Goal: Transaction & Acquisition: Download file/media

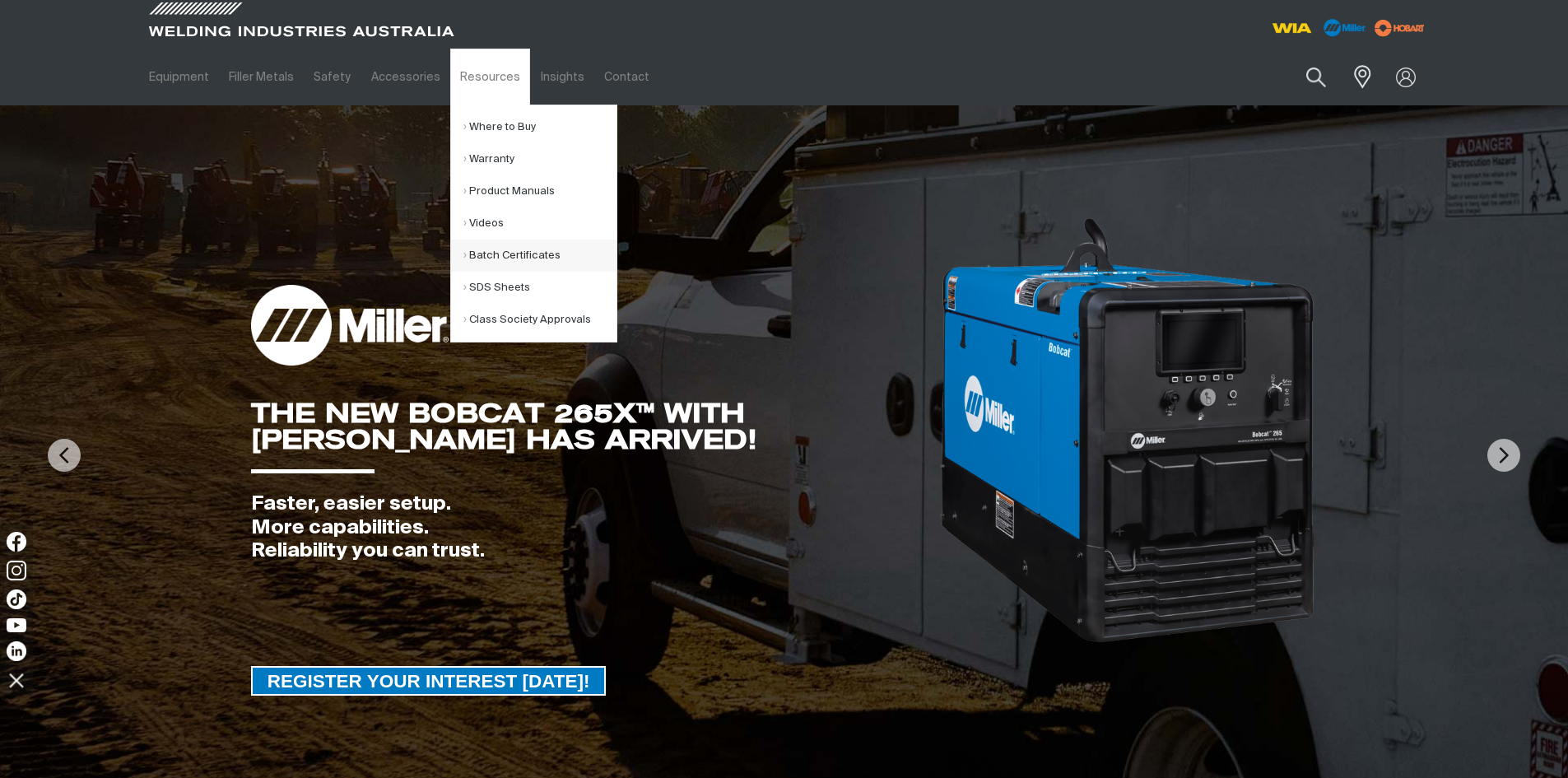
click at [498, 257] on link "Batch Certificates" at bounding box center [540, 255] width 153 height 32
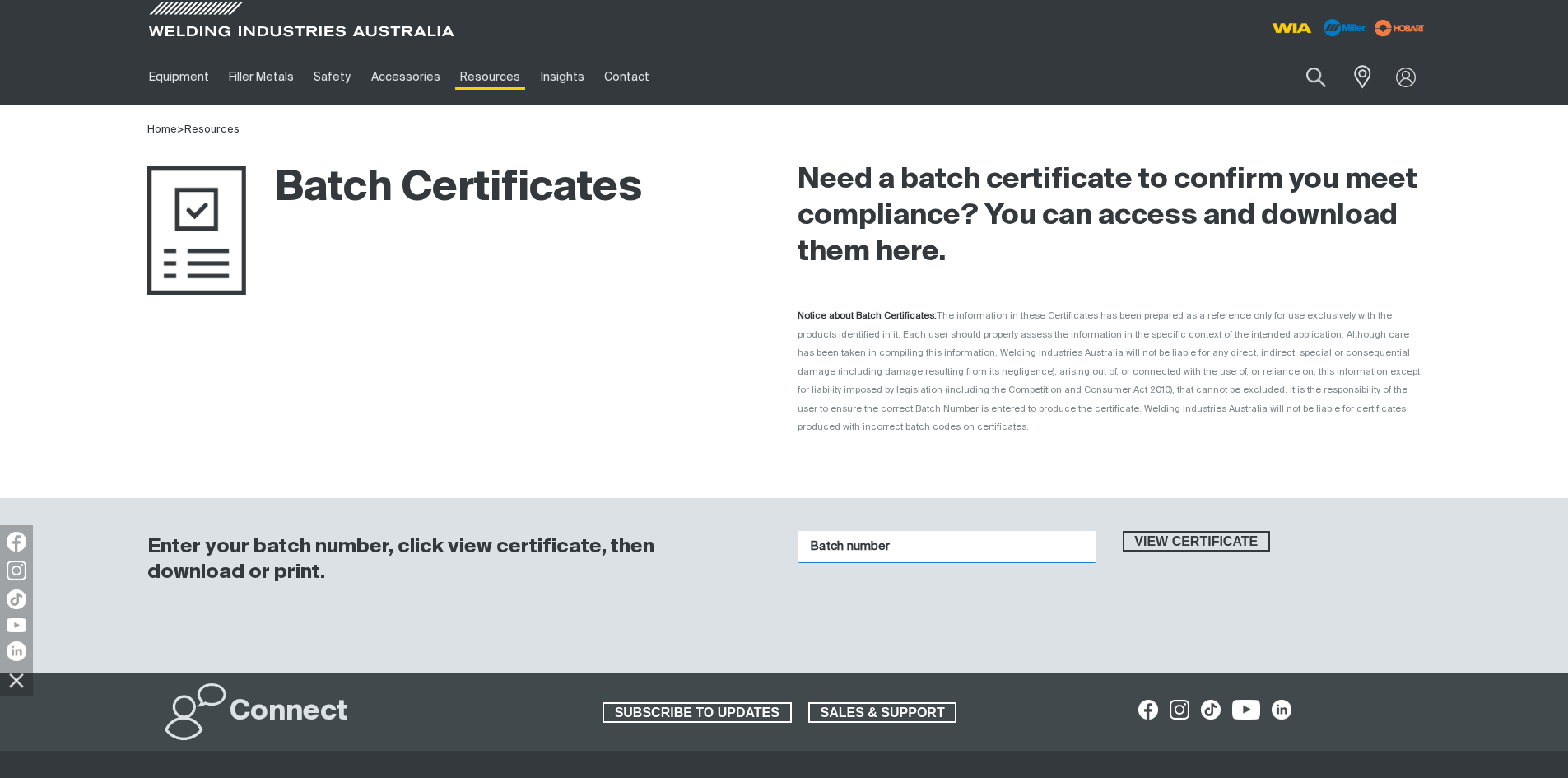
click at [929, 530] on input "Batch number" at bounding box center [947, 546] width 298 height 32
type input "h03918"
click at [1156, 530] on span "View certificate" at bounding box center [1196, 540] width 145 height 21
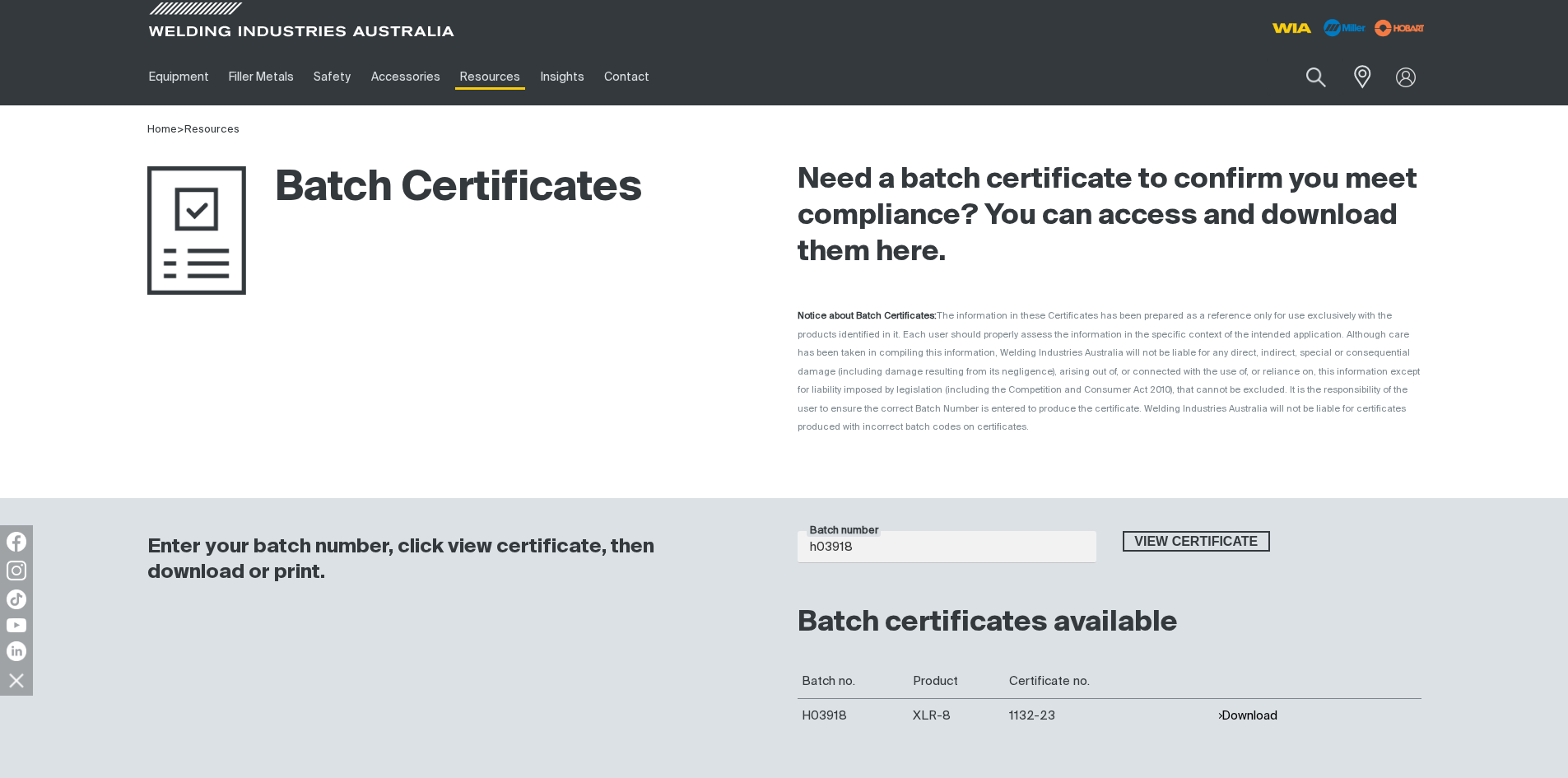
click at [1251, 709] on button "Download" at bounding box center [1247, 715] width 60 height 14
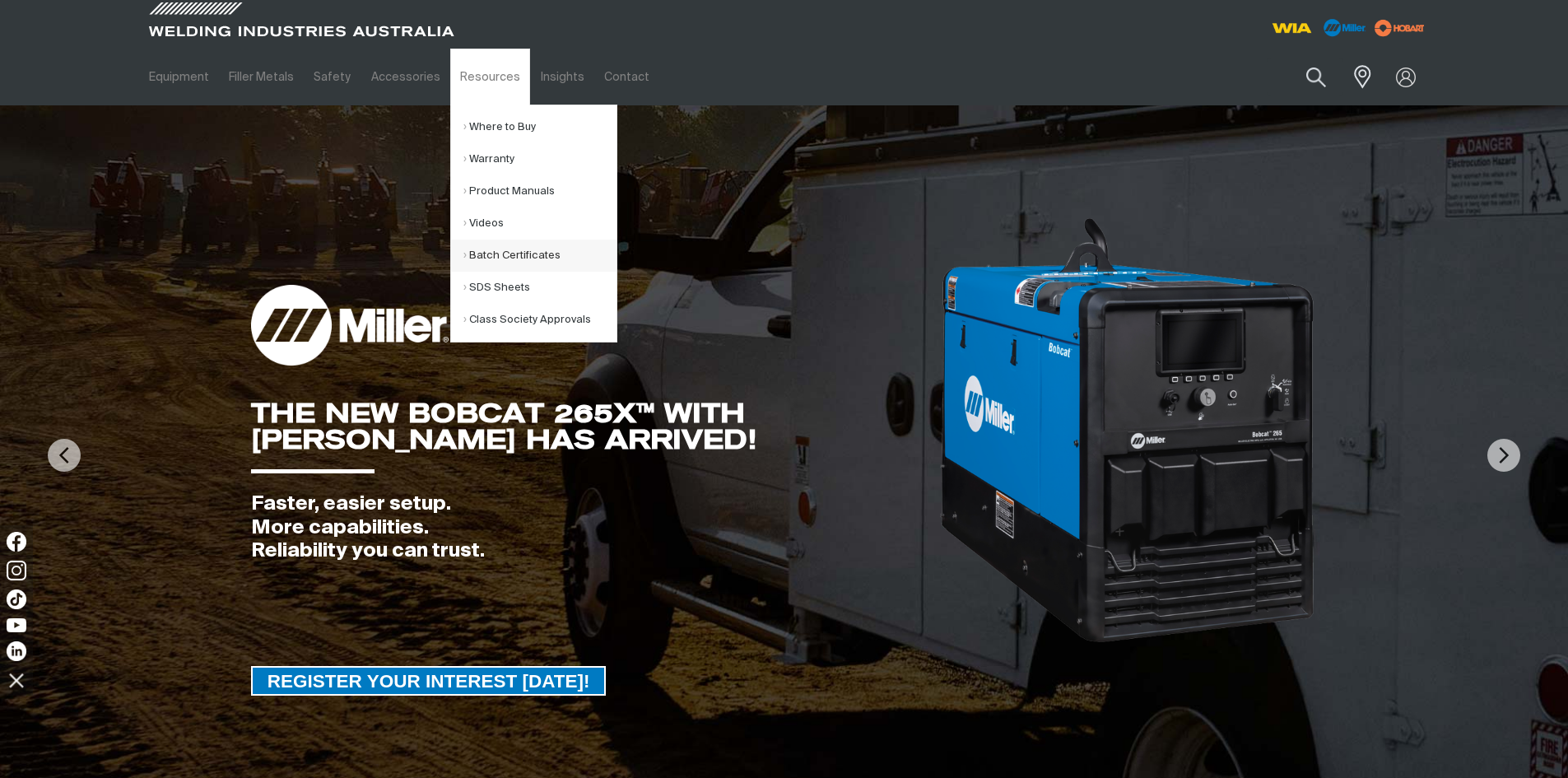
click at [483, 251] on link "Batch Certificates" at bounding box center [540, 255] width 153 height 32
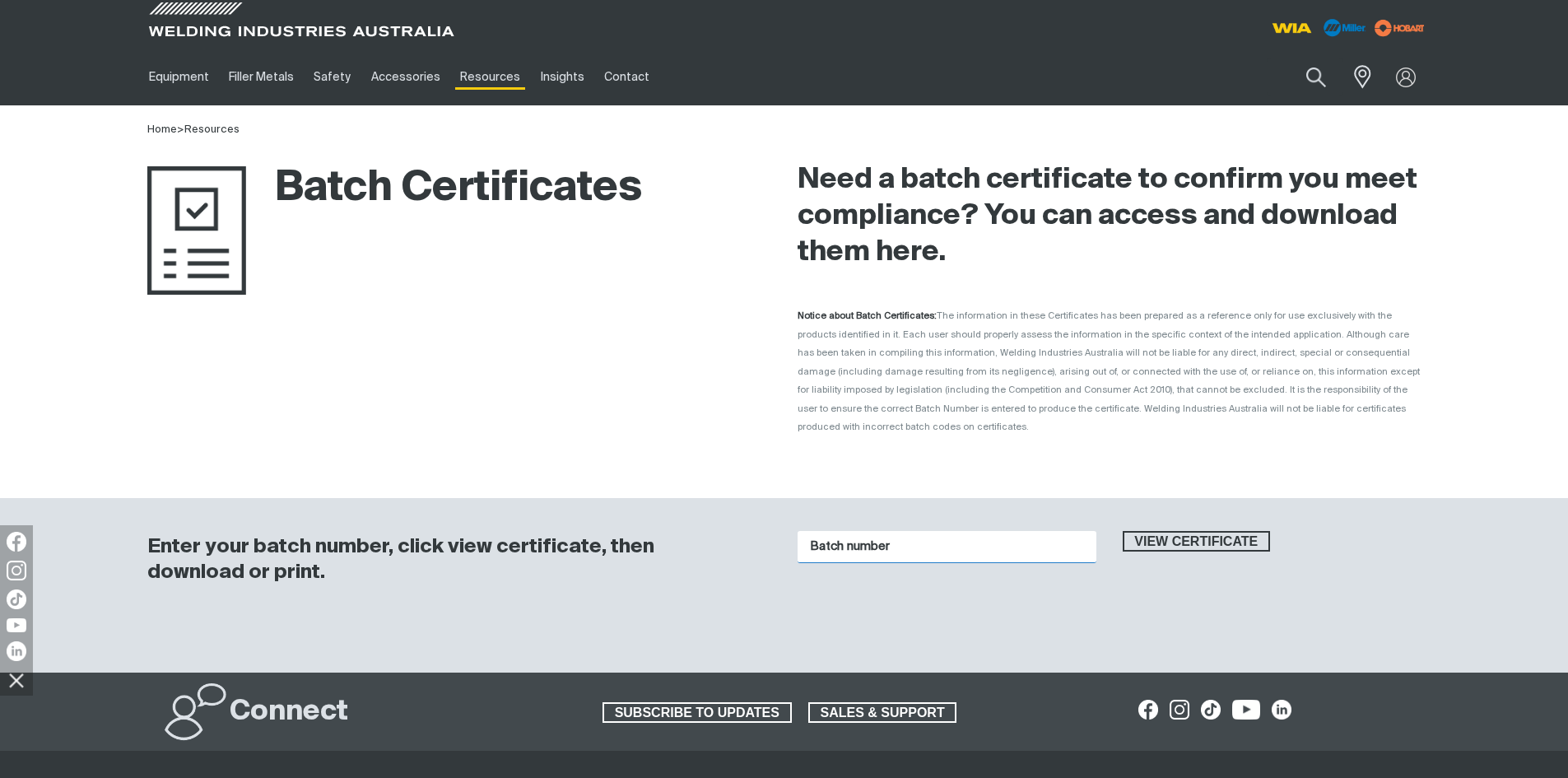
drag, startPoint x: 932, startPoint y: 529, endPoint x: 950, endPoint y: 537, distance: 19.7
click at [932, 530] on input "Batch number" at bounding box center [947, 546] width 298 height 32
click at [1187, 530] on button "View certificate" at bounding box center [1196, 540] width 148 height 21
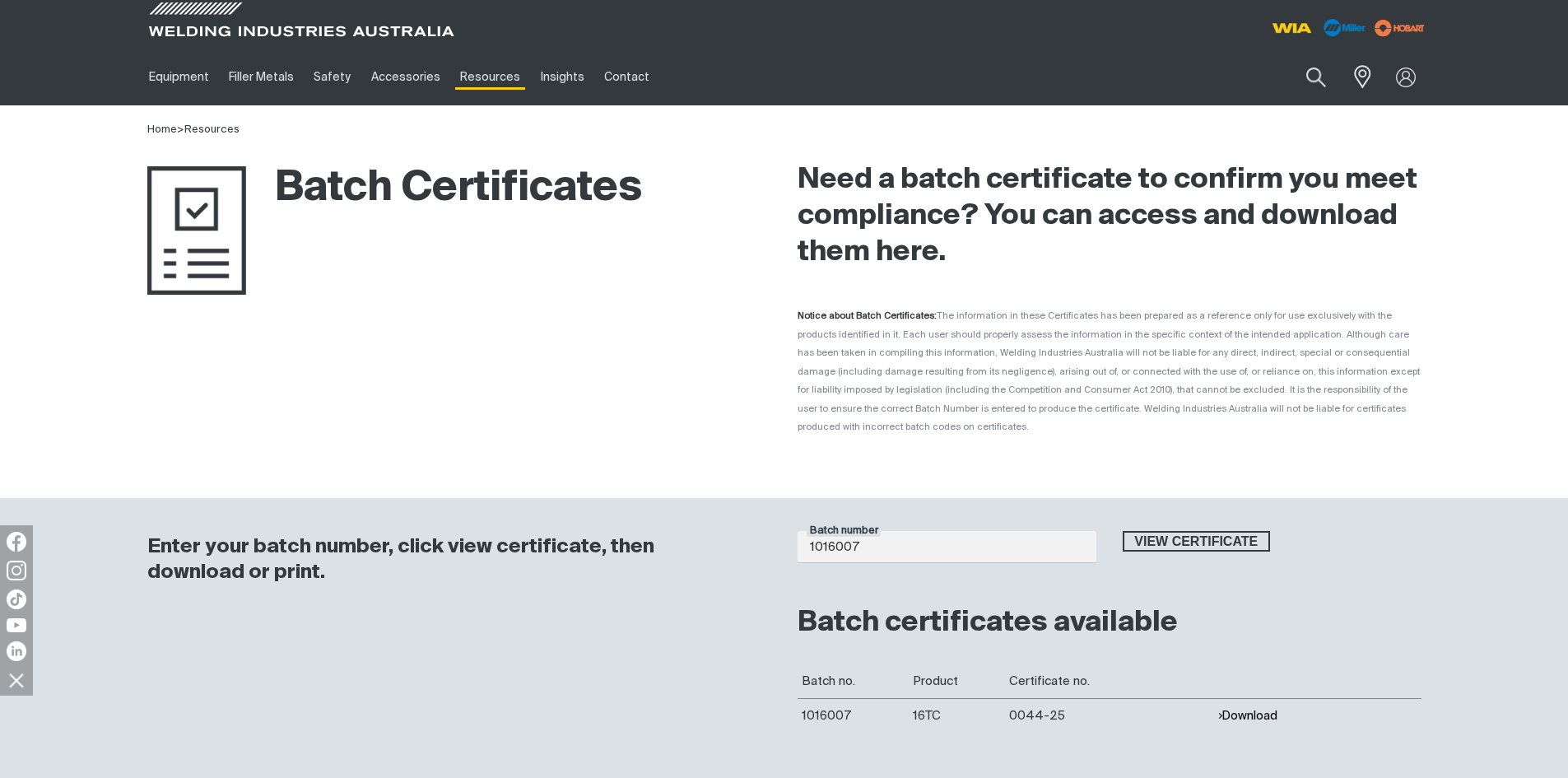
click at [1227, 709] on button "Download" at bounding box center [1247, 715] width 60 height 14
drag, startPoint x: 877, startPoint y: 516, endPoint x: 784, endPoint y: 528, distance: 93.8
click at [784, 530] on div "Batch number 1016007" at bounding box center [947, 555] width 325 height 51
type input "1016293"
drag, startPoint x: 1213, startPoint y: 506, endPoint x: 1213, endPoint y: 517, distance: 11.0
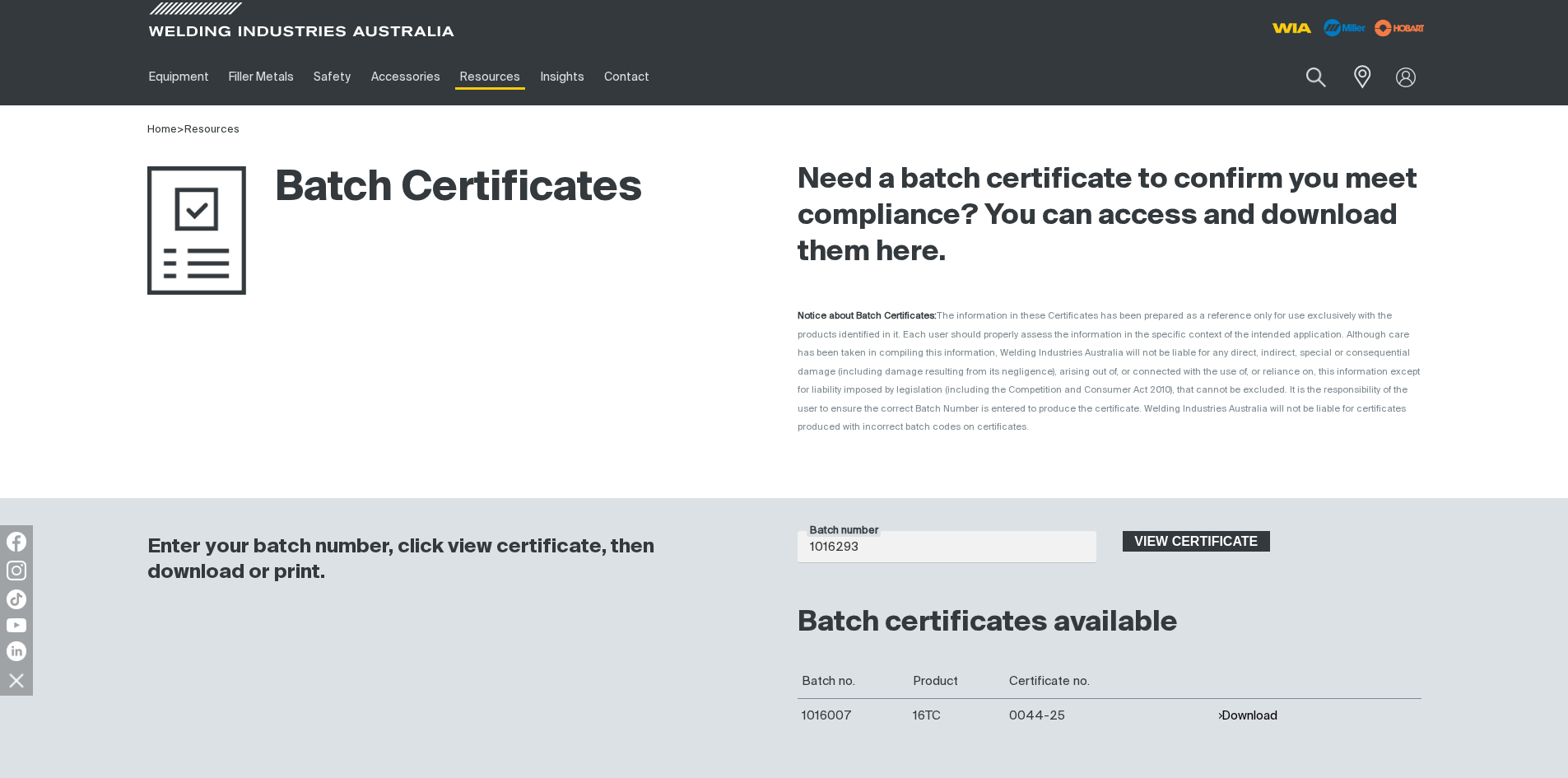
click at [1213, 515] on div "Batch number 1016293 View certificate Batch certificates available Batch no. Pr…" at bounding box center [1109, 623] width 623 height 218
click at [1210, 530] on span "View certificate" at bounding box center [1196, 540] width 145 height 21
click at [1241, 709] on button "Download" at bounding box center [1247, 715] width 60 height 14
